Goal: Task Accomplishment & Management: Use online tool/utility

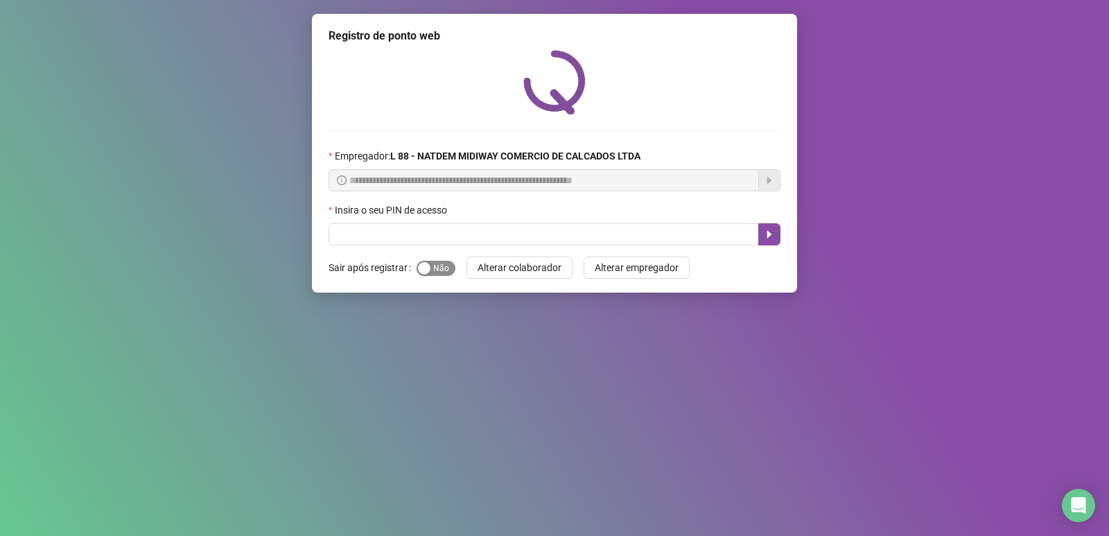
drag, startPoint x: 432, startPoint y: 259, endPoint x: 440, endPoint y: 269, distance: 12.8
click at [440, 269] on div "Sim Não" at bounding box center [435, 268] width 39 height 16
click at [442, 270] on span "Sim Não" at bounding box center [435, 268] width 39 height 15
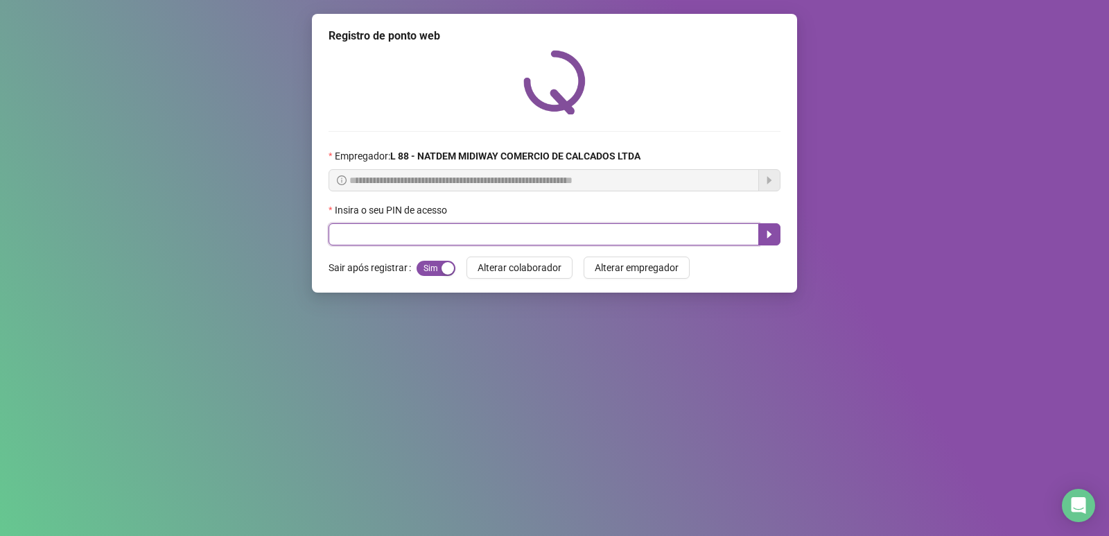
click at [423, 234] on input "text" at bounding box center [543, 234] width 430 height 22
type input "*****"
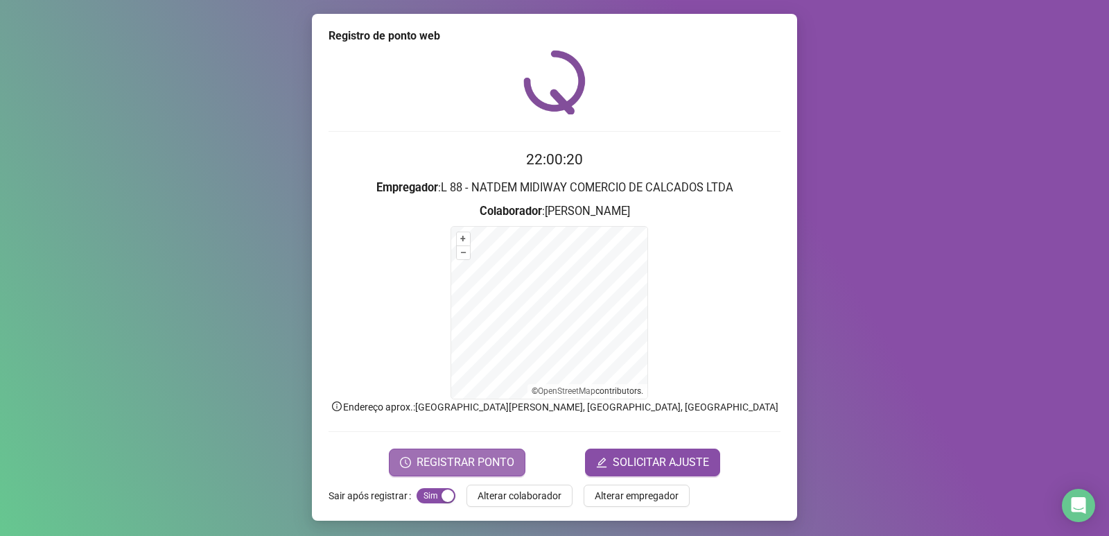
click at [458, 458] on span "REGISTRAR PONTO" at bounding box center [465, 462] width 98 height 17
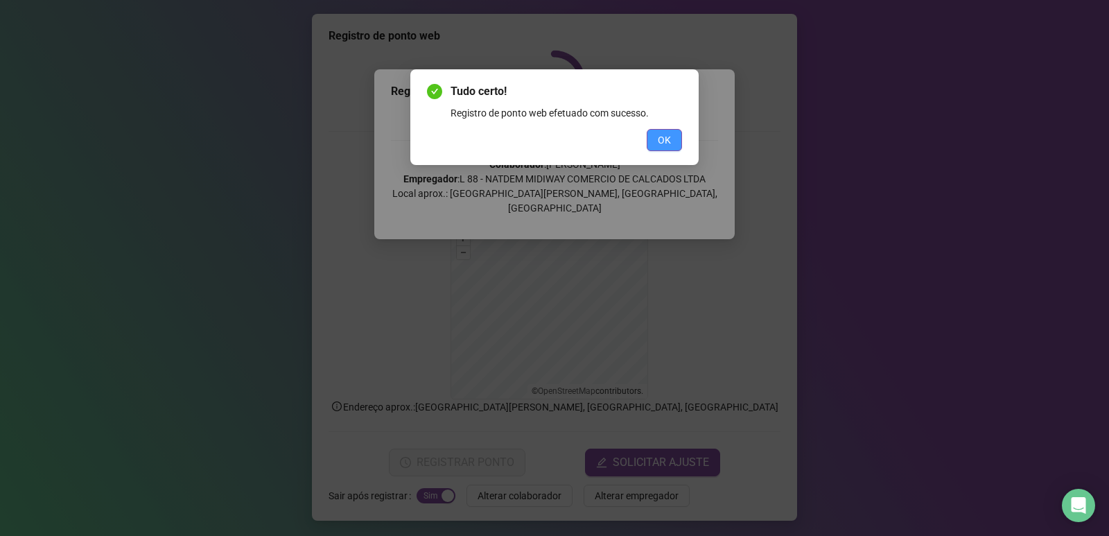
click at [672, 137] on button "OK" at bounding box center [664, 140] width 35 height 22
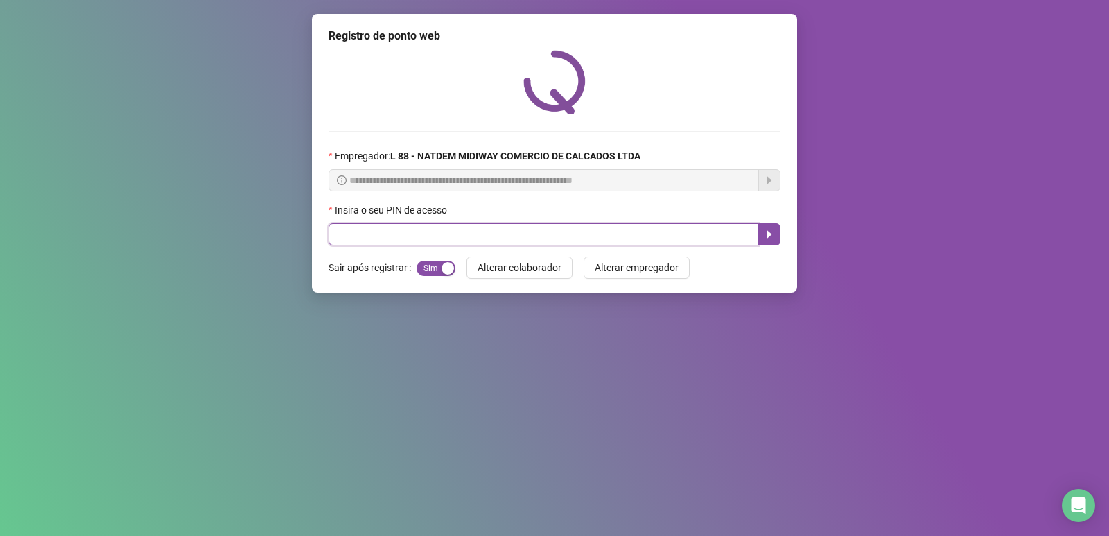
click at [368, 229] on input "text" at bounding box center [543, 234] width 430 height 22
type input "*****"
click at [768, 238] on icon "caret-right" at bounding box center [769, 235] width 5 height 8
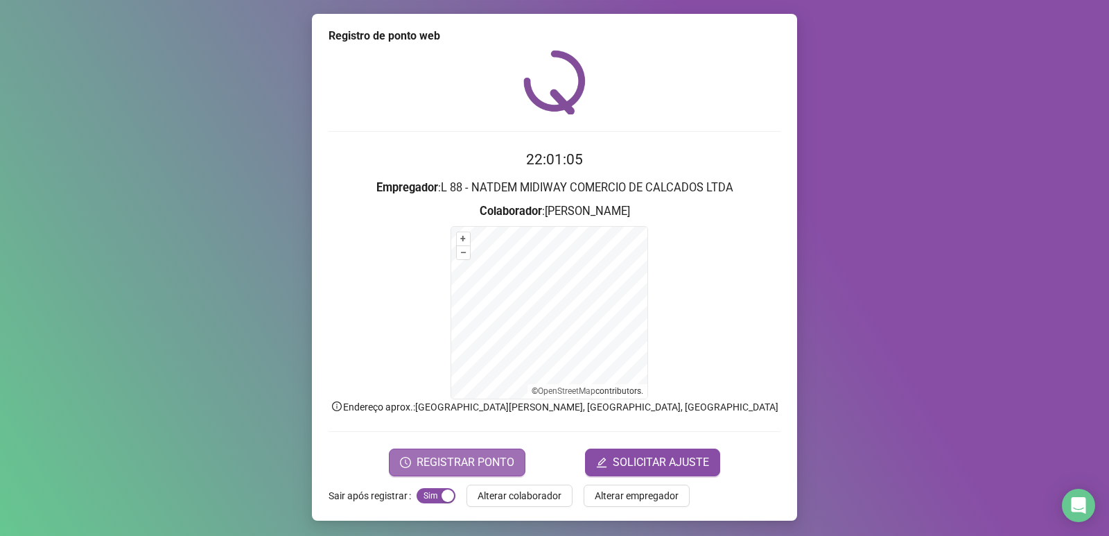
click at [493, 463] on span "REGISTRAR PONTO" at bounding box center [465, 462] width 98 height 17
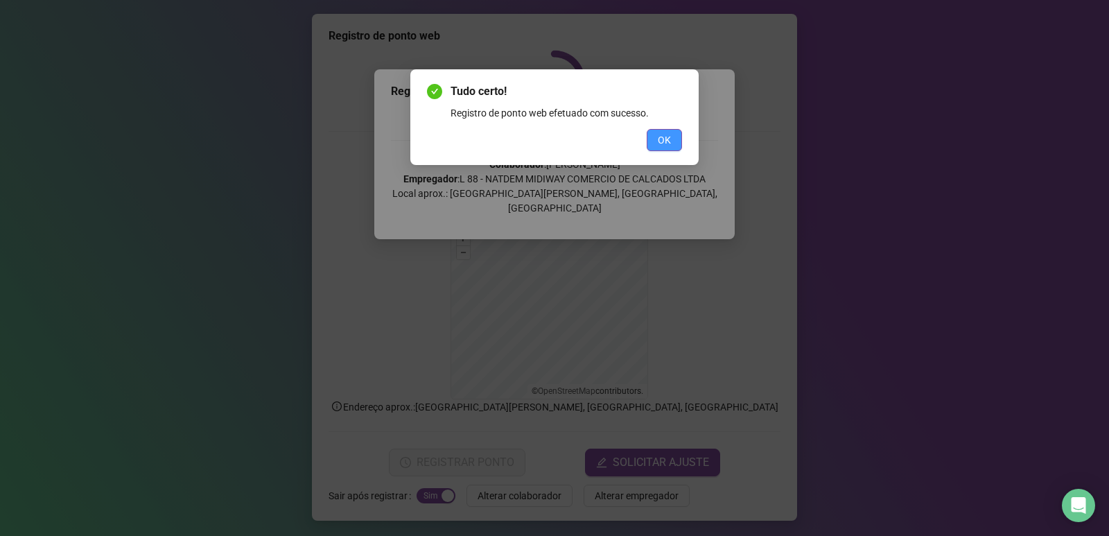
click at [676, 133] on button "OK" at bounding box center [664, 140] width 35 height 22
